Goal: Transaction & Acquisition: Book appointment/travel/reservation

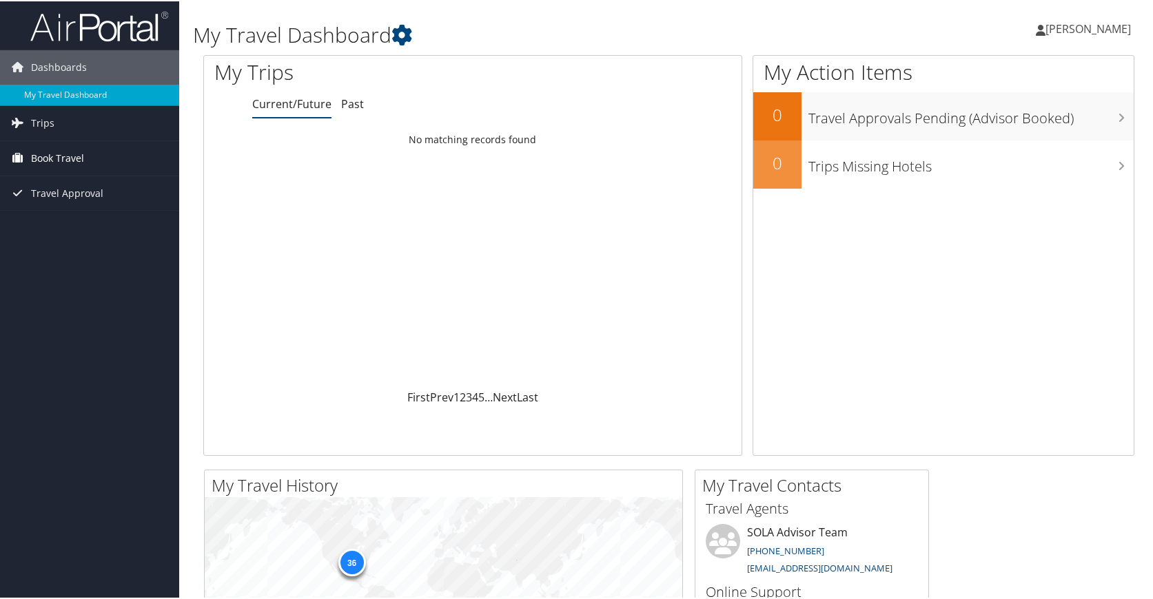
click at [65, 156] on span "Book Travel" at bounding box center [57, 157] width 53 height 34
click at [86, 208] on link "Book/Manage Online Trips" at bounding box center [89, 205] width 179 height 21
click at [63, 123] on link "Trips" at bounding box center [89, 122] width 179 height 34
click at [68, 147] on link "Current/Future Trips" at bounding box center [89, 149] width 179 height 21
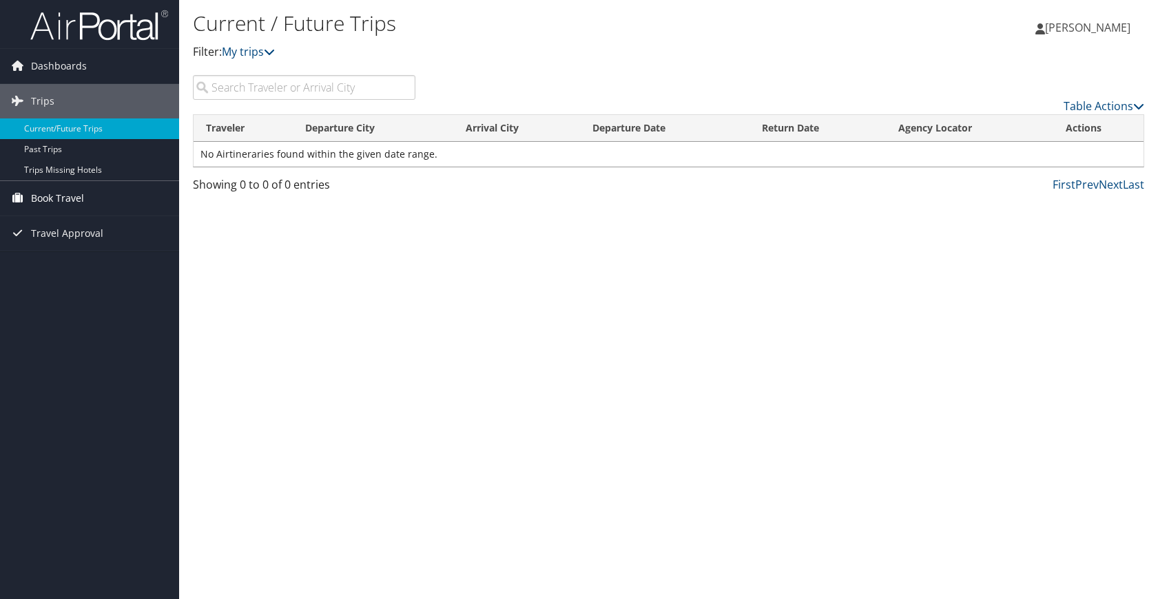
click at [105, 198] on link "Book Travel" at bounding box center [89, 198] width 179 height 34
click at [1096, 102] on link "Table Actions" at bounding box center [1104, 106] width 81 height 15
click at [1096, 102] on div at bounding box center [579, 299] width 1158 height 599
click at [37, 98] on span "Trips" at bounding box center [42, 101] width 23 height 34
click at [52, 63] on span "Dashboards" at bounding box center [59, 66] width 56 height 34
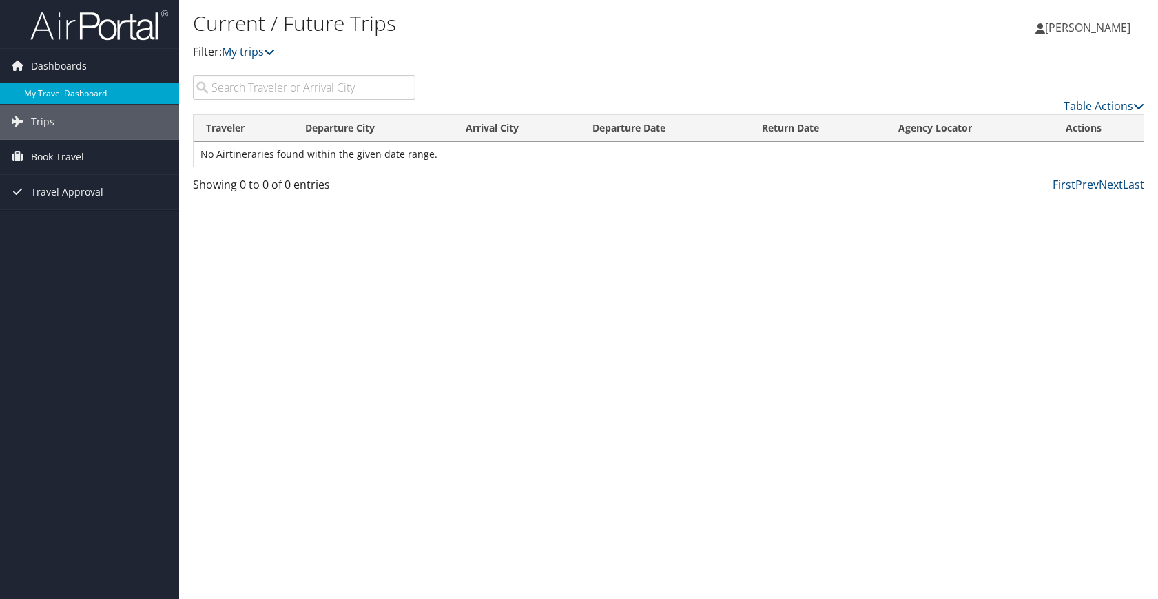
click at [57, 94] on link "My Travel Dashboard" at bounding box center [89, 93] width 179 height 21
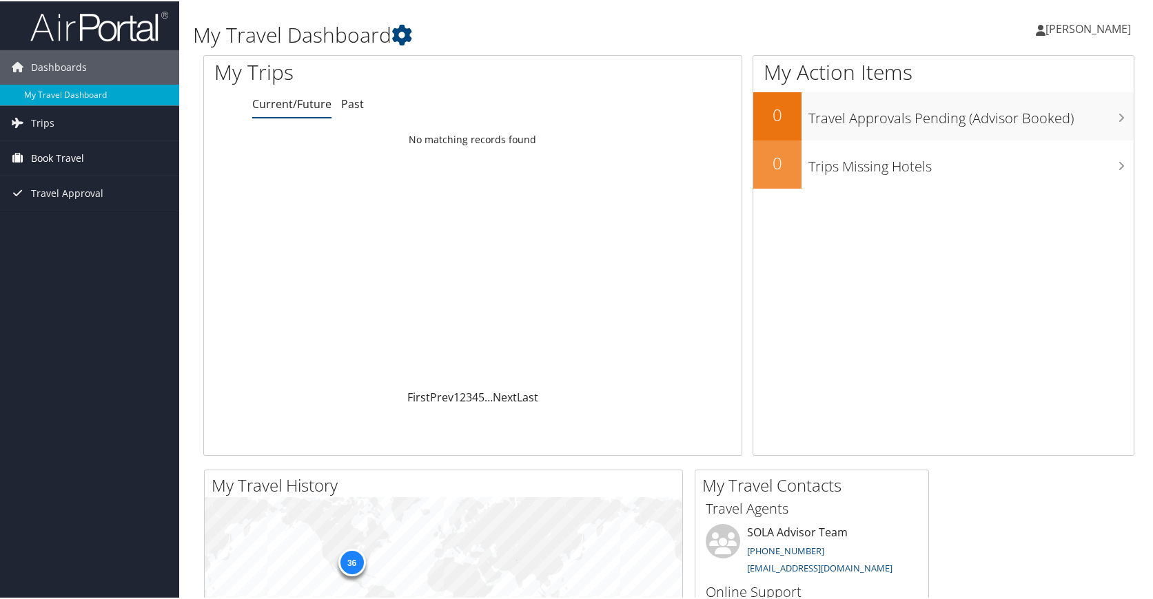
click at [50, 158] on span "Book Travel" at bounding box center [57, 157] width 53 height 34
click at [72, 203] on link "Book/Manage Online Trips" at bounding box center [89, 205] width 179 height 21
